Goal: Task Accomplishment & Management: Manage account settings

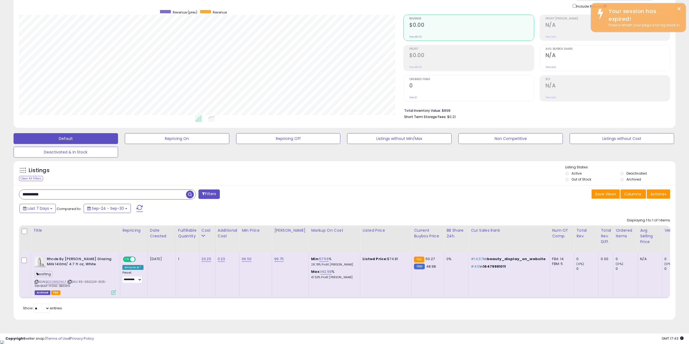
scroll to position [111, 385]
